Goal: Information Seeking & Learning: Learn about a topic

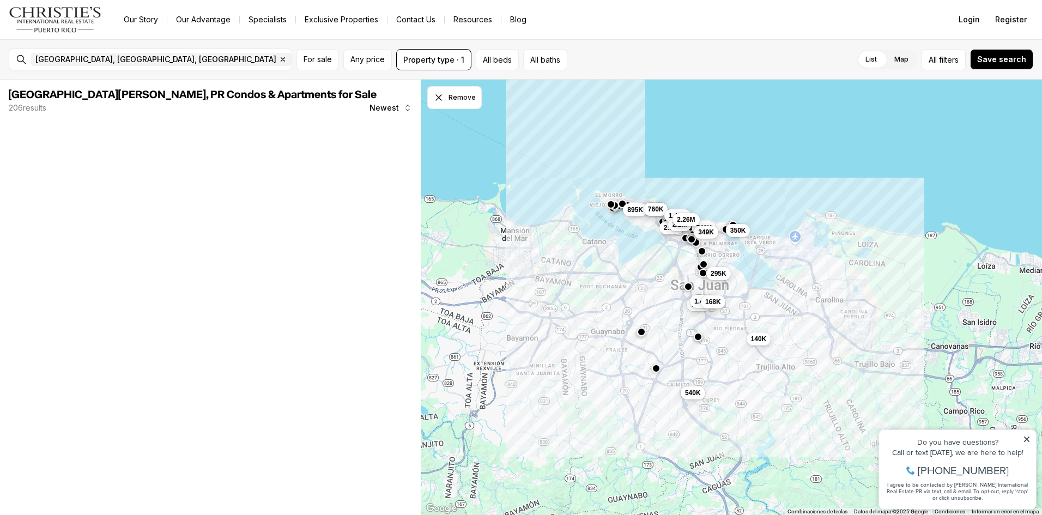
drag, startPoint x: 628, startPoint y: 266, endPoint x: 526, endPoint y: 288, distance: 104.8
click at [461, 289] on div "775K 1.48M 168K 875K 2.7M 140K 540K 740K 349K 350K 295K 895K 760K 1.45M 2.1M 2.…" at bounding box center [731, 298] width 621 height 436
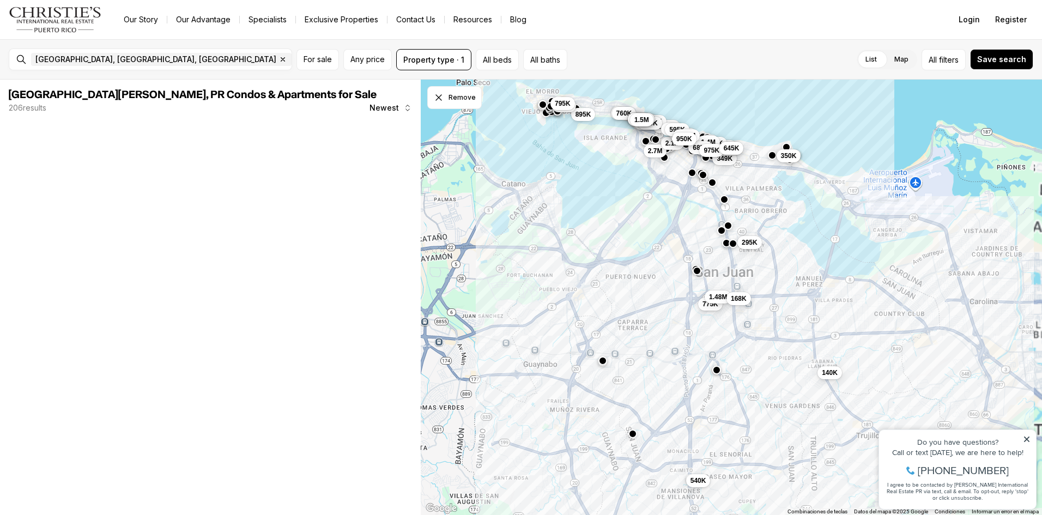
drag, startPoint x: 800, startPoint y: 271, endPoint x: 735, endPoint y: 283, distance: 66.5
click at [622, 307] on div "775K 1.48M 168K 875K 2.7M 140K 540K 740K 349K 350K 295K 895K 760K 1.45M 2.1M 2.…" at bounding box center [731, 298] width 621 height 436
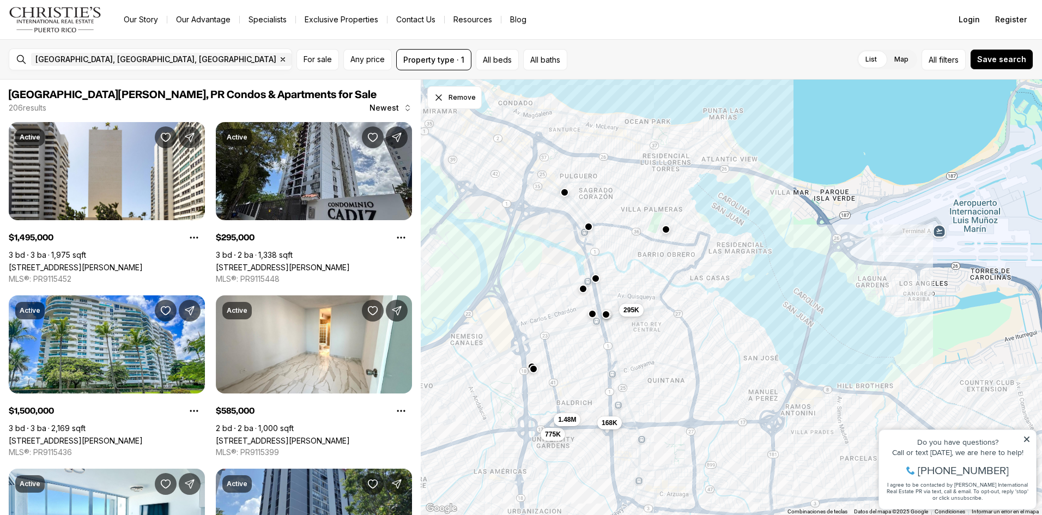
drag, startPoint x: 735, startPoint y: 283, endPoint x: 671, endPoint y: 394, distance: 128.4
click at [671, 394] on div "775K 1.48M 168K 140K 295K" at bounding box center [731, 298] width 621 height 436
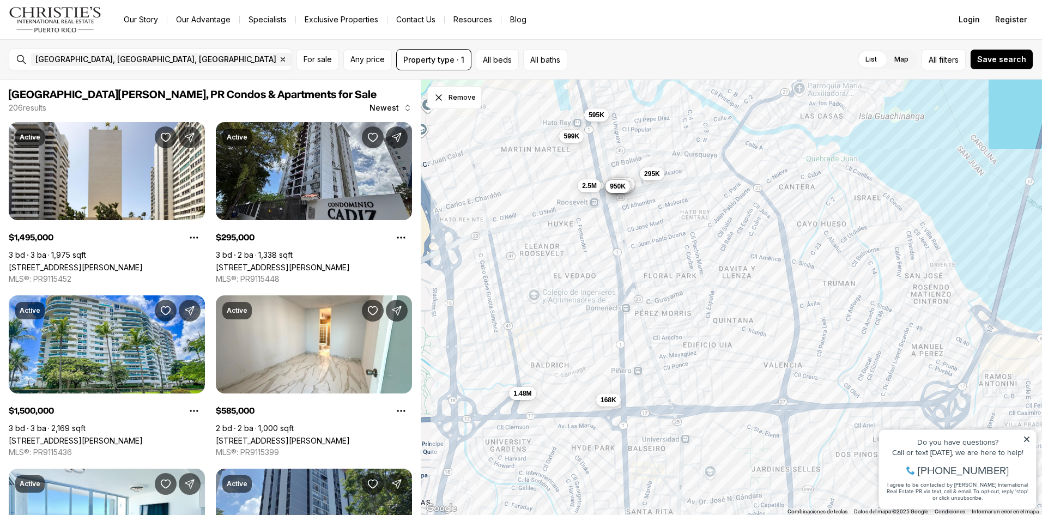
drag, startPoint x: 656, startPoint y: 368, endPoint x: 716, endPoint y: 314, distance: 80.3
click at [716, 314] on div "1.48M 168K 599K 595K 295K 2.5M 2M 1.17M 1.08M 1.05M 825K 745K 950K" at bounding box center [731, 298] width 621 height 436
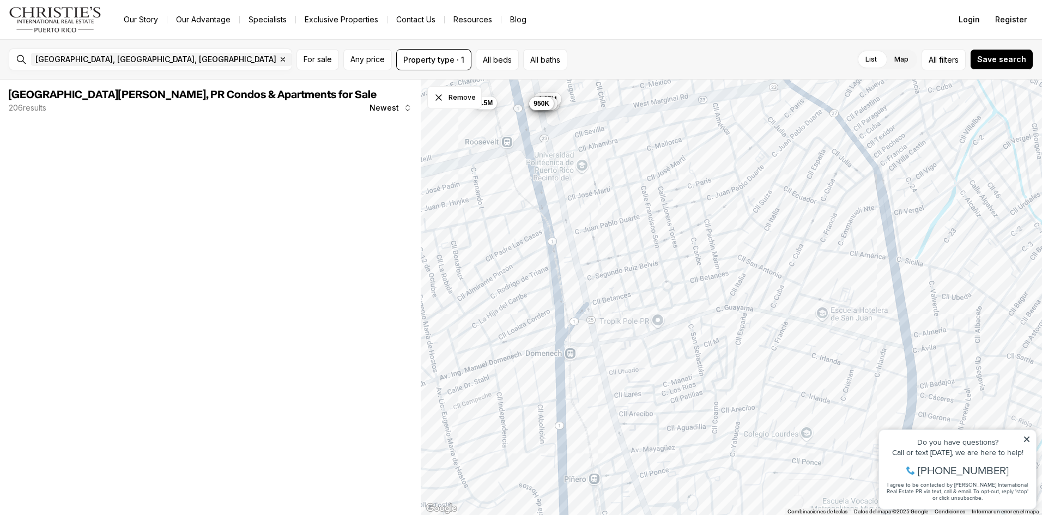
drag, startPoint x: 635, startPoint y: 231, endPoint x: 664, endPoint y: 318, distance: 91.8
click at [664, 319] on div "2.5M 2M 1.17M 1.08M 1.05M 825K 745K 950K" at bounding box center [731, 298] width 621 height 436
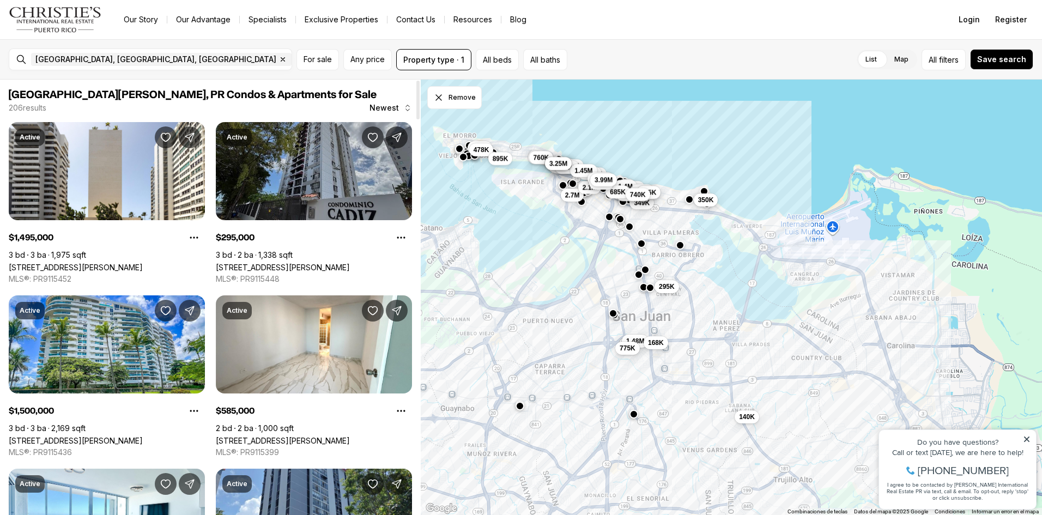
click at [350, 263] on link "253 253 CALLE CHILE CONDO CADIZ #9D, SAN JUAN PR, 00917" at bounding box center [283, 267] width 134 height 9
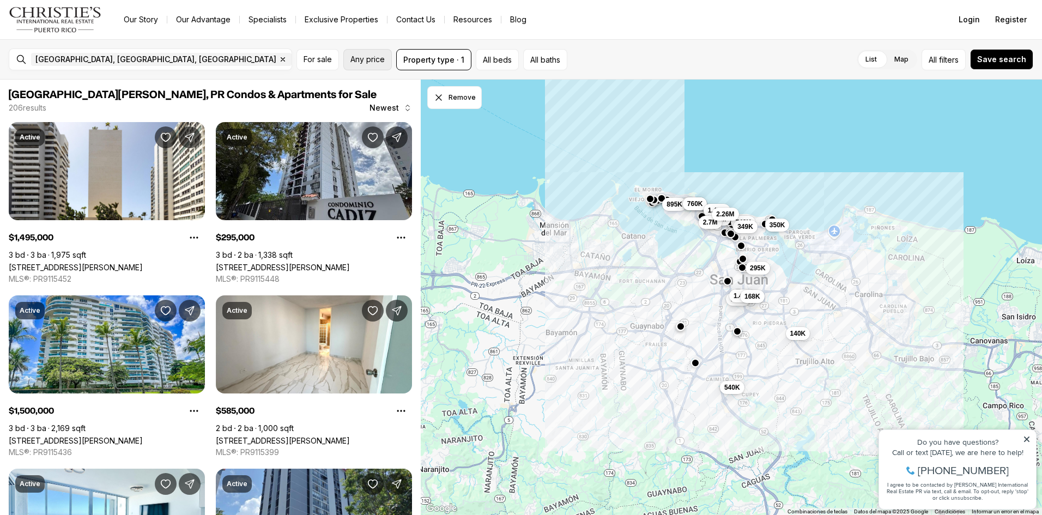
click at [379, 59] on span "Any price" at bounding box center [367, 59] width 34 height 9
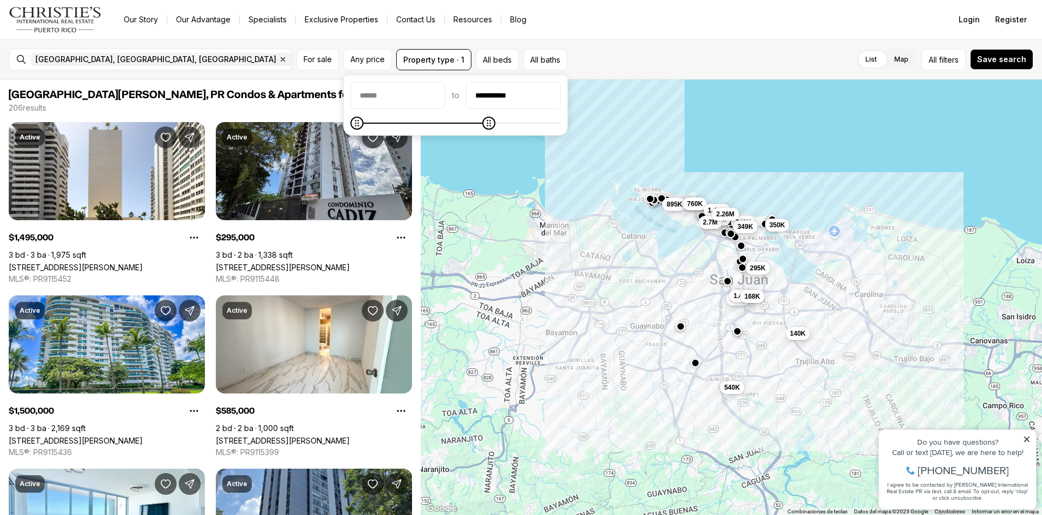
click at [490, 126] on icon "Maximum" at bounding box center [488, 123] width 4 height 7
type input "********"
click at [352, 130] on span "Maximum" at bounding box center [358, 123] width 13 height 13
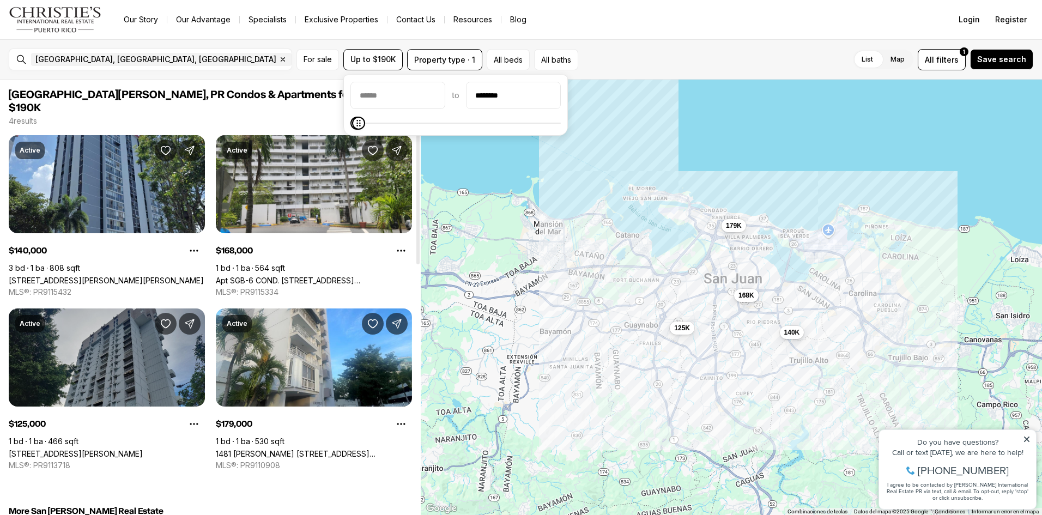
click at [117, 449] on link "[STREET_ADDRESS][PERSON_NAME]" at bounding box center [76, 453] width 134 height 9
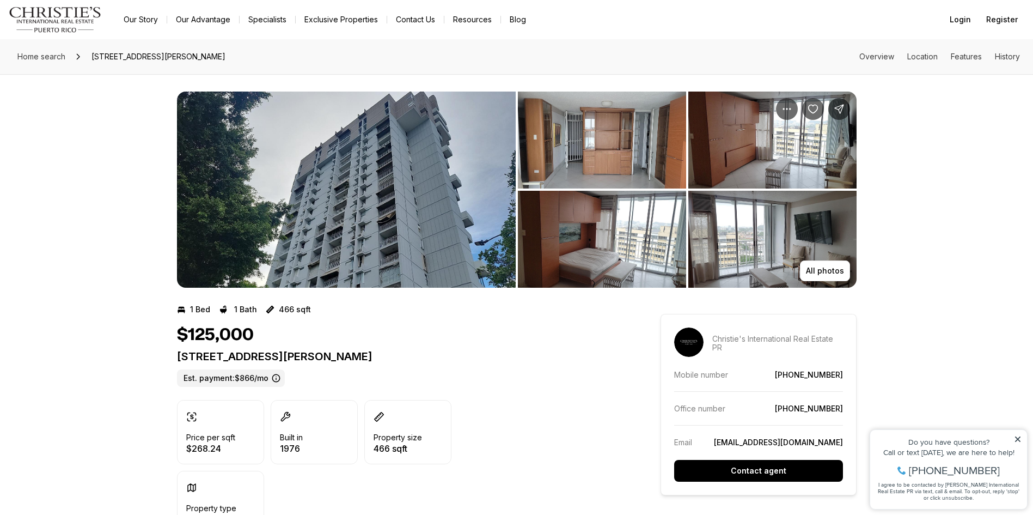
click at [474, 176] on img "View image gallery" at bounding box center [346, 190] width 339 height 196
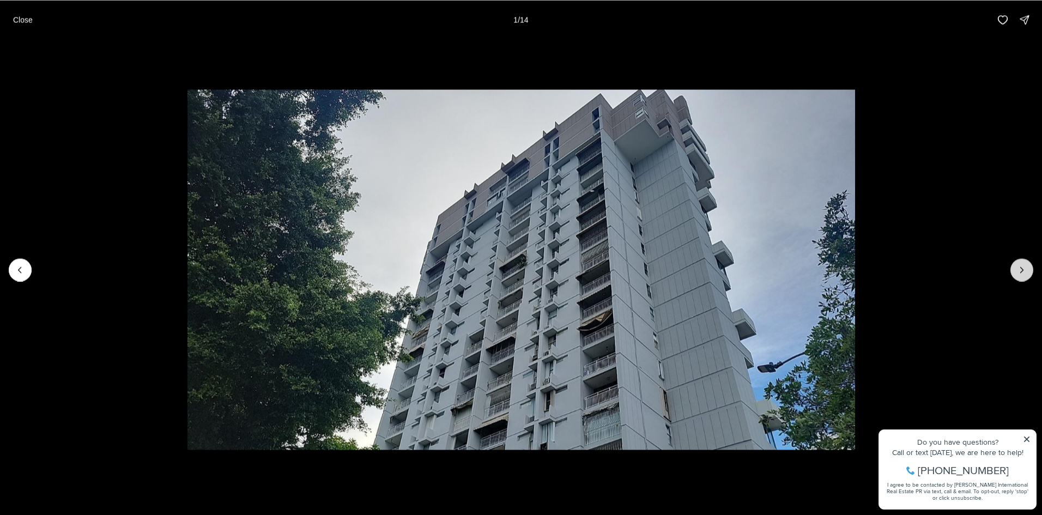
click at [1015, 266] on button "Next slide" at bounding box center [1021, 269] width 23 height 23
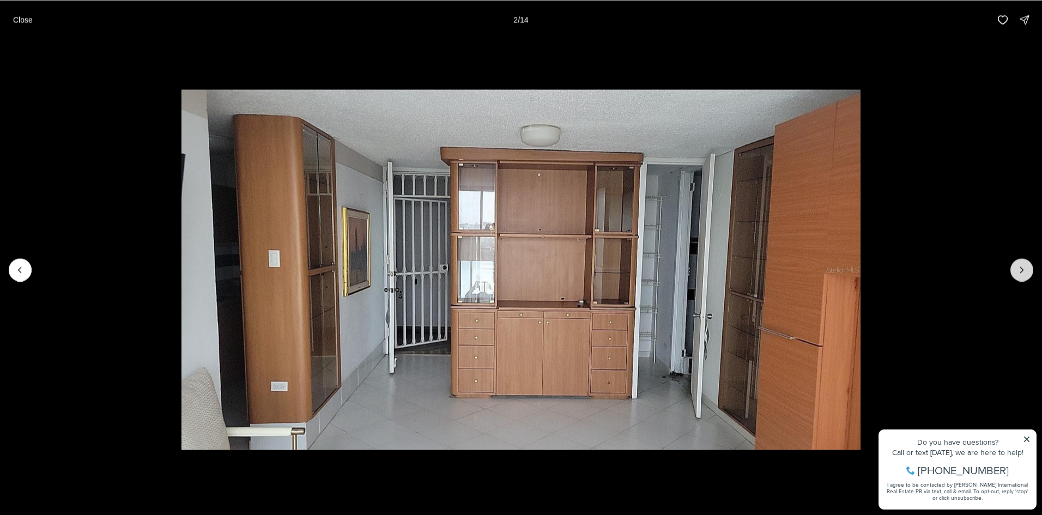
click at [1015, 266] on button "Next slide" at bounding box center [1021, 269] width 23 height 23
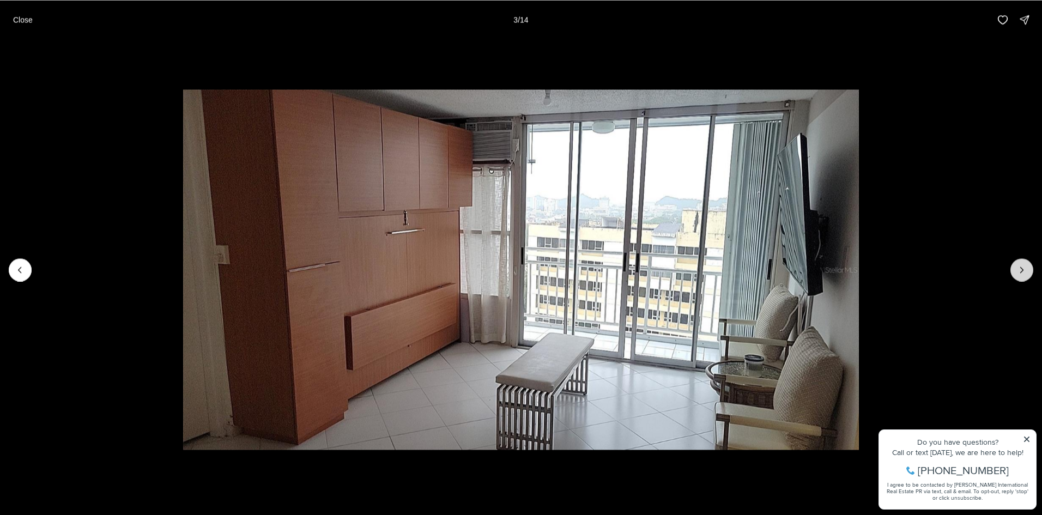
click at [1015, 266] on button "Next slide" at bounding box center [1021, 269] width 23 height 23
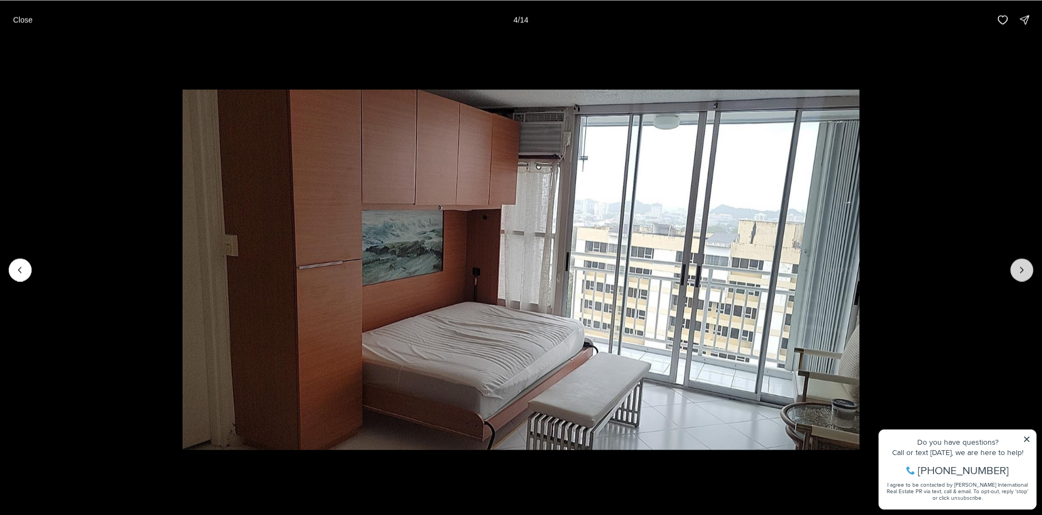
click at [1015, 266] on button "Next slide" at bounding box center [1021, 269] width 23 height 23
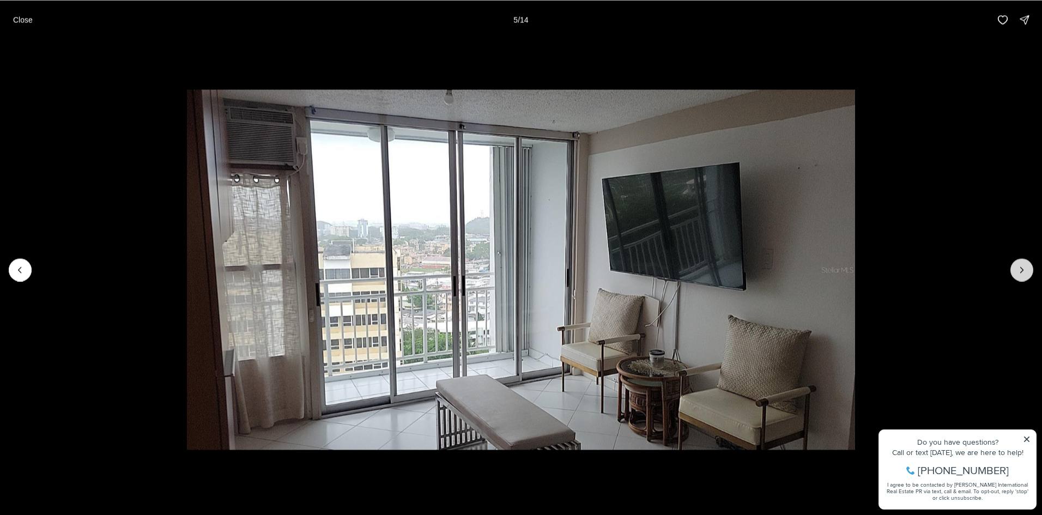
click at [1015, 266] on button "Next slide" at bounding box center [1021, 269] width 23 height 23
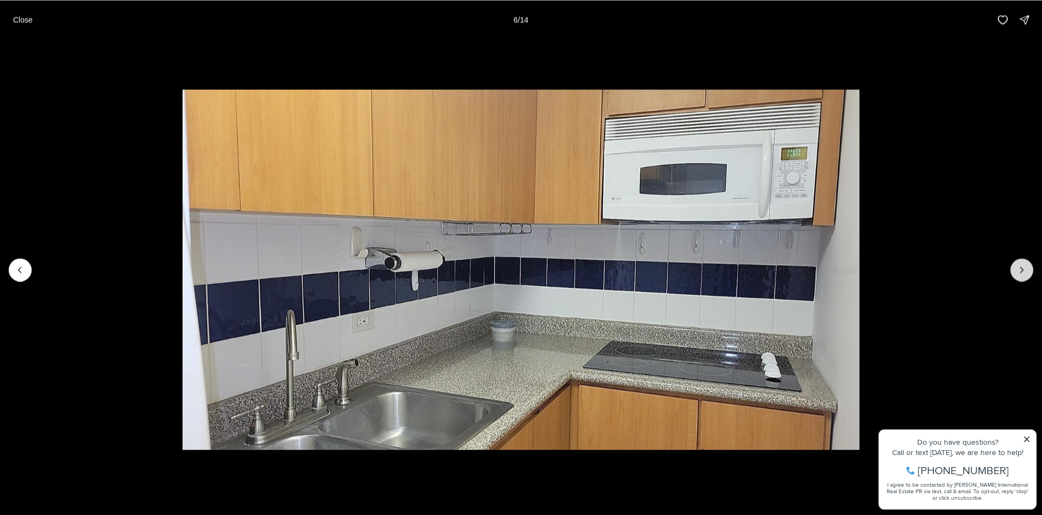
click at [1015, 266] on button "Next slide" at bounding box center [1021, 269] width 23 height 23
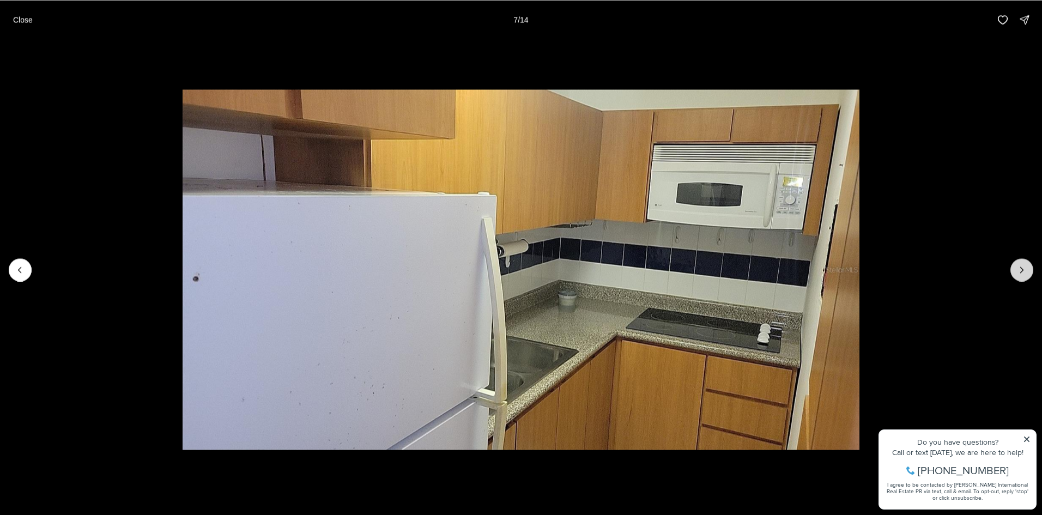
click at [1015, 266] on button "Next slide" at bounding box center [1021, 269] width 23 height 23
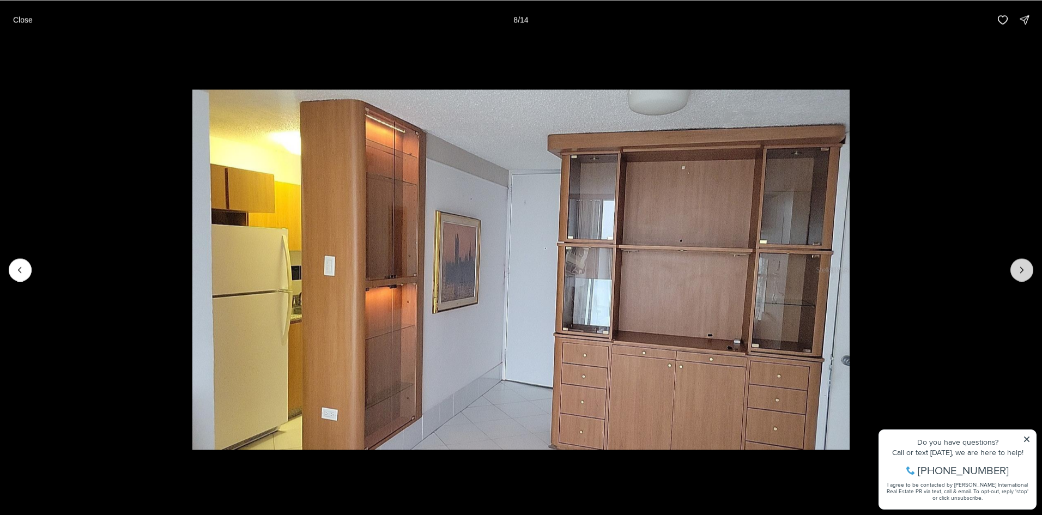
click at [1015, 266] on button "Next slide" at bounding box center [1021, 269] width 23 height 23
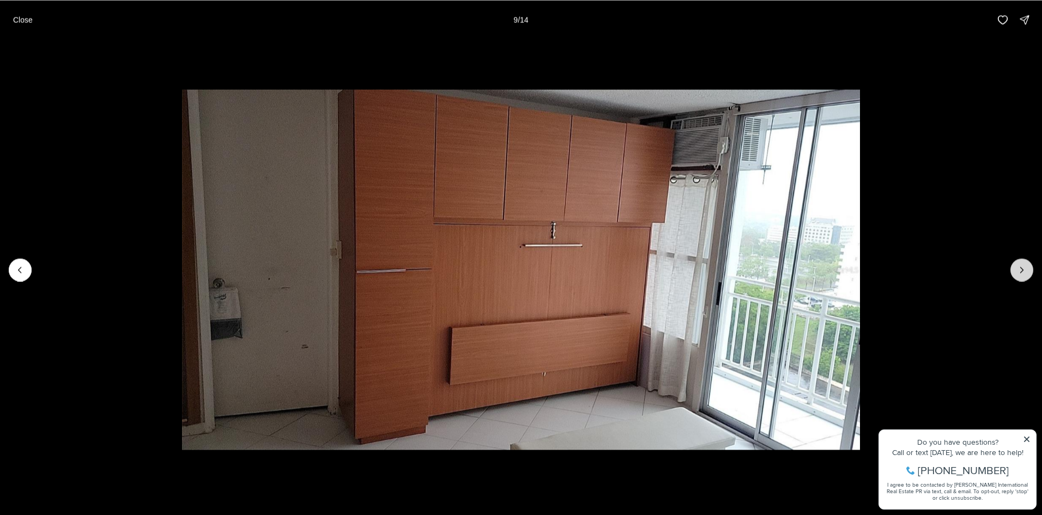
click at [1015, 266] on button "Next slide" at bounding box center [1021, 269] width 23 height 23
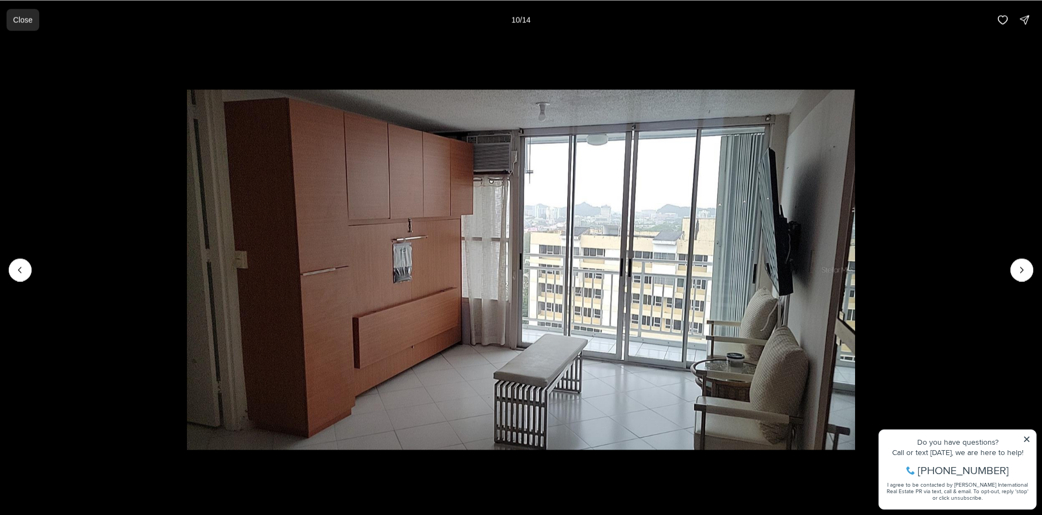
click at [9, 21] on button "Close" at bounding box center [23, 20] width 33 height 22
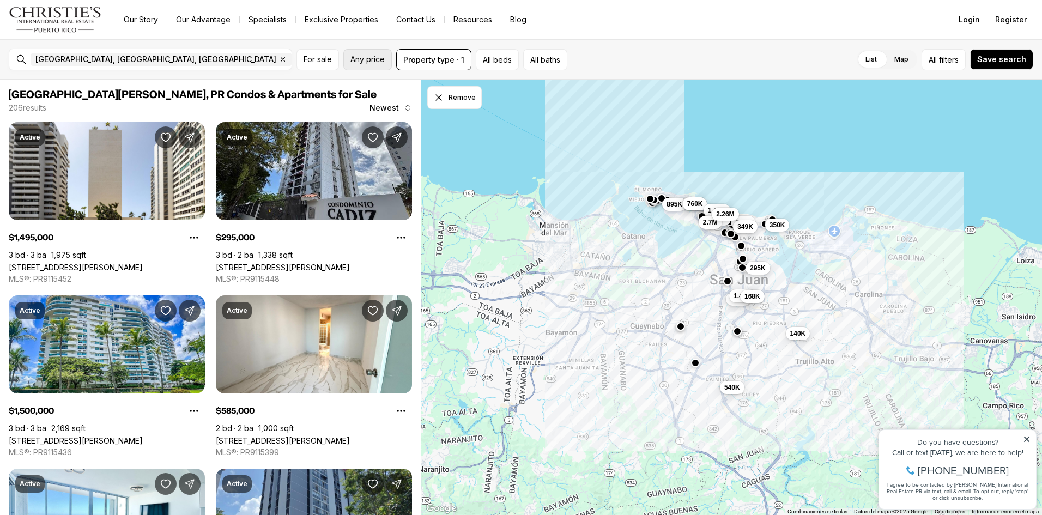
click at [368, 57] on span "Any price" at bounding box center [367, 59] width 34 height 9
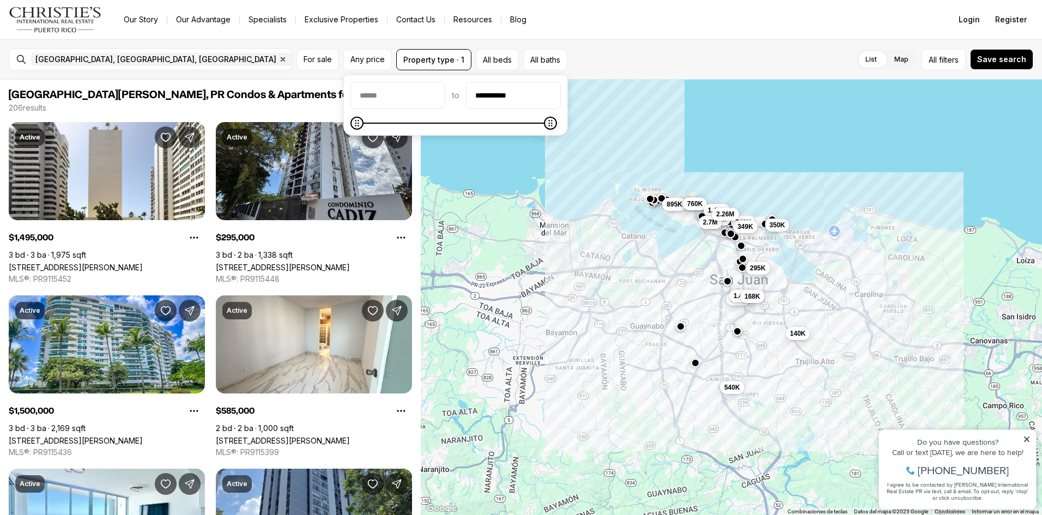
click at [555, 123] on icon "Maximum" at bounding box center [550, 123] width 9 height 9
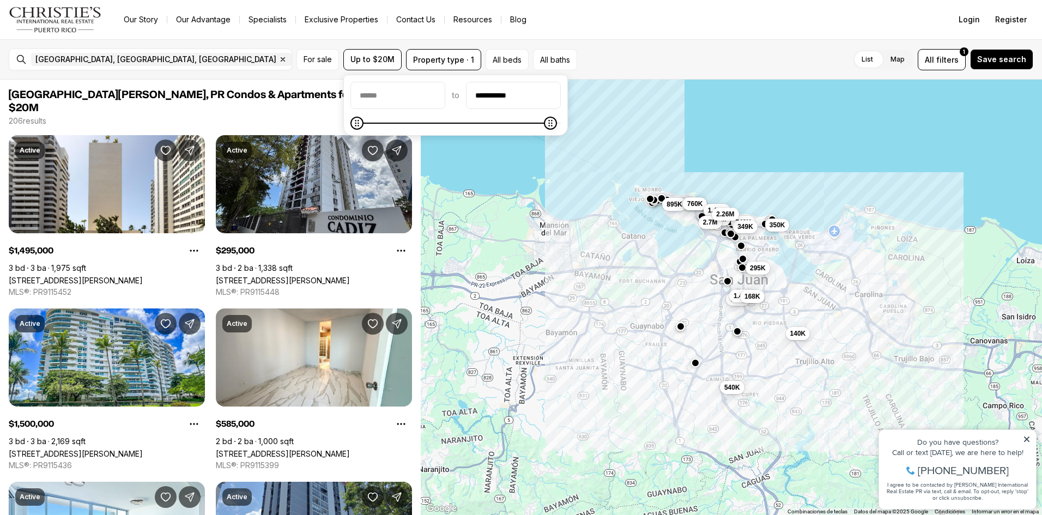
click at [557, 128] on span at bounding box center [550, 123] width 13 height 13
type input "********"
click at [354, 126] on icon "Maximum" at bounding box center [358, 123] width 9 height 9
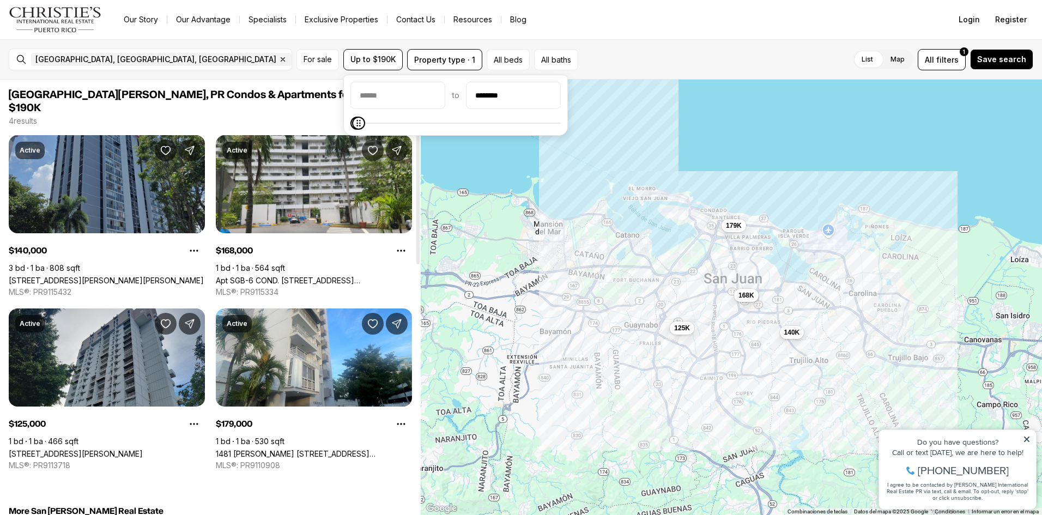
click at [133, 276] on link "[STREET_ADDRESS][PERSON_NAME][PERSON_NAME]" at bounding box center [106, 280] width 195 height 9
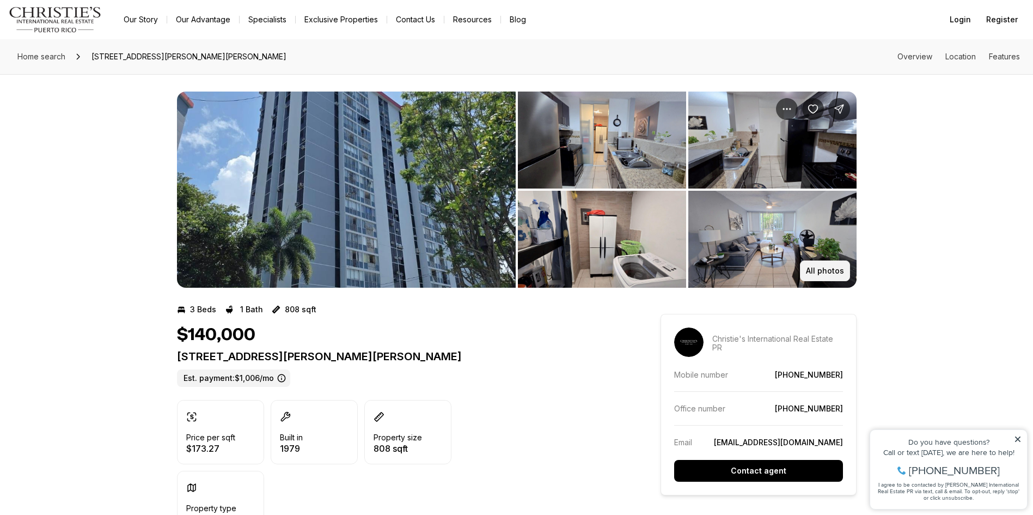
click at [816, 264] on button "All photos" at bounding box center [825, 270] width 50 height 21
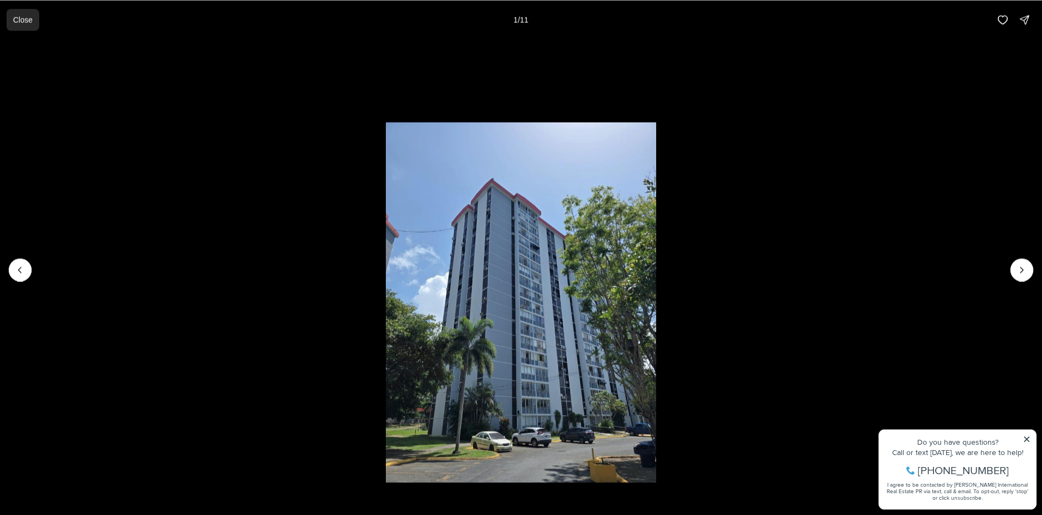
click at [32, 19] on p "Close" at bounding box center [23, 19] width 20 height 9
